Goal: Information Seeking & Learning: Learn about a topic

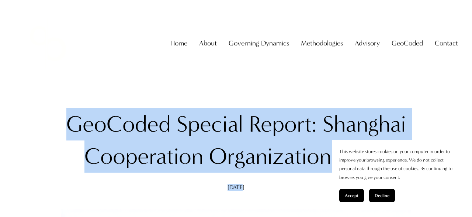
drag, startPoint x: 69, startPoint y: 122, endPoint x: 276, endPoint y: 186, distance: 216.8
click at [276, 186] on div "GeoCoded Special Report: Shanghai Cooperation Organization 2025 Sep 4 Written B…" at bounding box center [236, 149] width 351 height 82
copy div "GeoCoded Special Report: Shanghai Cooperation Organization 2025 Sep 4"
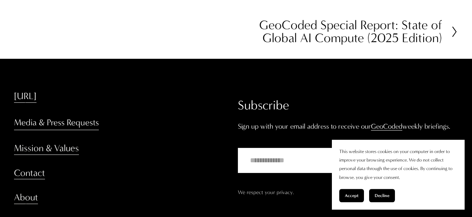
scroll to position [7940, 0]
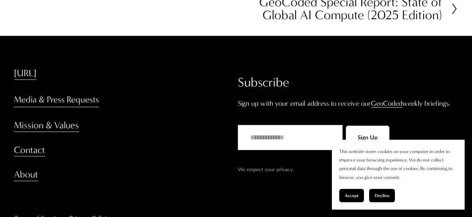
drag, startPoint x: 171, startPoint y: 188, endPoint x: 89, endPoint y: 193, distance: 82.5
copy p "[PERSON_NAME] & Co."
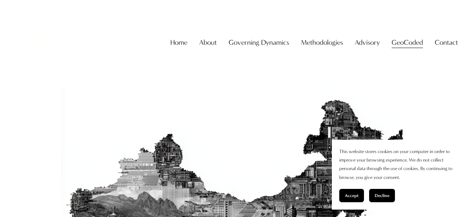
scroll to position [0, 0]
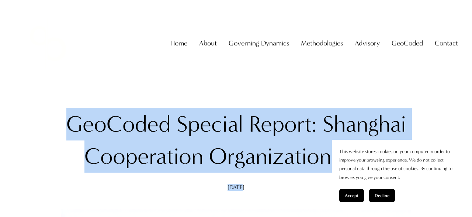
drag, startPoint x: 471, startPoint y: 3, endPoint x: 471, endPoint y: 27, distance: 23.6
click at [172, 50] on link "Home" at bounding box center [179, 44] width 17 height 14
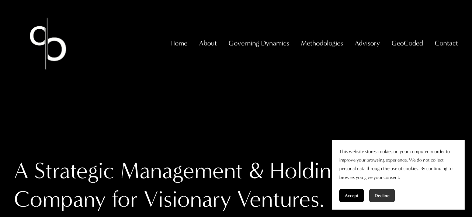
click at [375, 199] on button "Decline" at bounding box center [383, 195] width 26 height 13
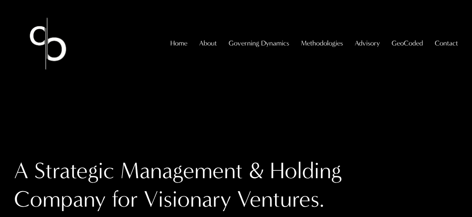
click at [54, 54] on img at bounding box center [48, 44] width 68 height 68
click at [52, 54] on img at bounding box center [48, 44] width 68 height 68
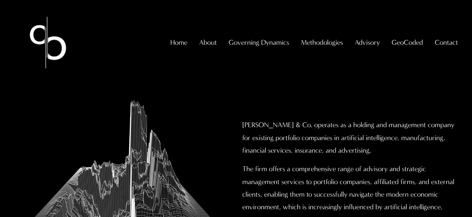
scroll to position [207, 0]
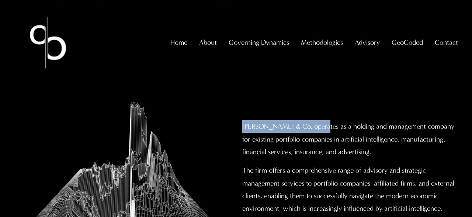
drag, startPoint x: 242, startPoint y: 126, endPoint x: 323, endPoint y: 129, distance: 80.9
click at [323, 129] on div "Christopher Sanchez & Co. operates as a holding and management company for exis…" at bounding box center [350, 196] width 228 height 164
copy p "[PERSON_NAME] & Co."
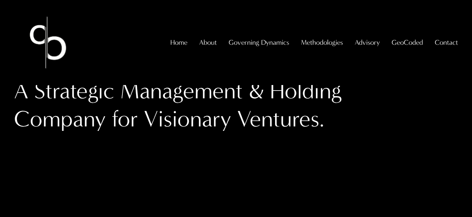
scroll to position [205, 0]
